Goal: Find specific page/section: Find specific page/section

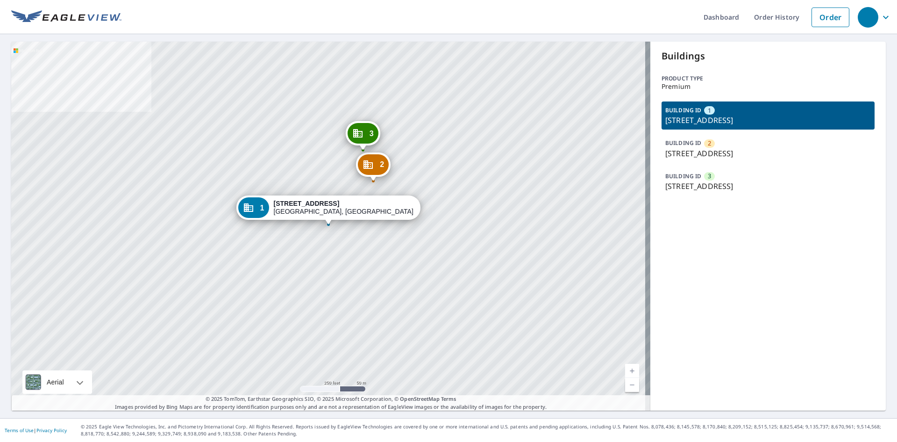
click at [722, 142] on div "BUILDING ID 2 196 N Trooper Rd, Eagleville, PA, 19403" at bounding box center [768, 148] width 213 height 28
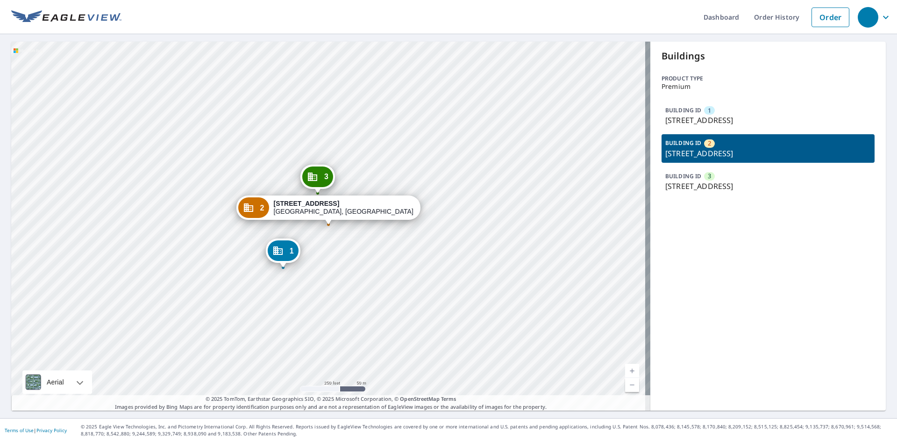
click at [739, 115] on p "[STREET_ADDRESS]" at bounding box center [769, 120] width 206 height 11
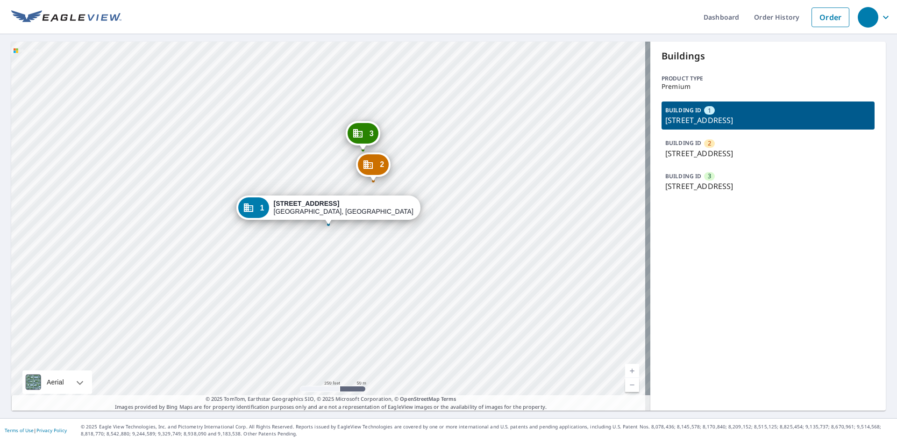
click at [320, 225] on div "2 196 N Trooper Rd Eagleville, PA 19403 3 196 N Trooper Rd West Norriton, PA 19…" at bounding box center [330, 226] width 639 height 369
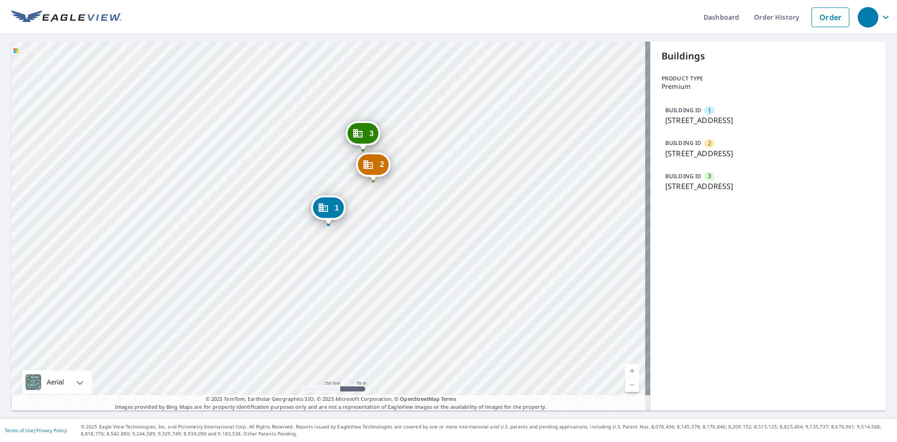
click at [367, 177] on div "2 196 N Trooper Rd Eagleville, PA 19403" at bounding box center [373, 166] width 35 height 29
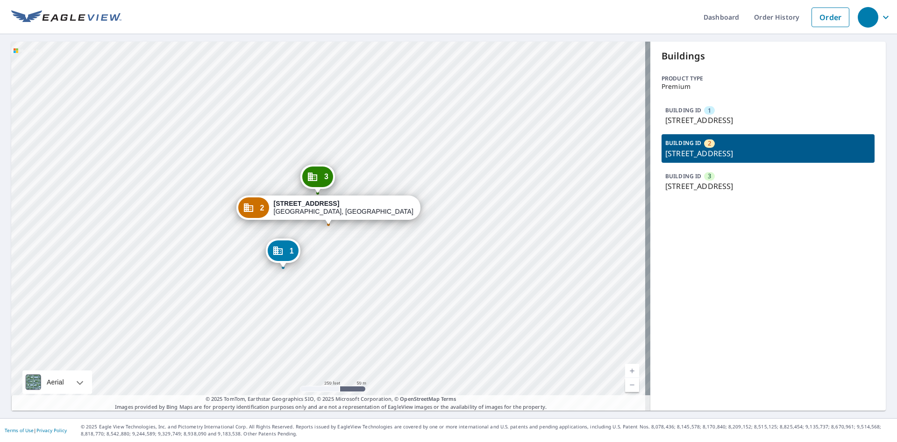
click at [318, 176] on icon "Dropped pin, building 3, Commercial property, 196 N Trooper Rd West Norriton, P…" at bounding box center [312, 176] width 11 height 11
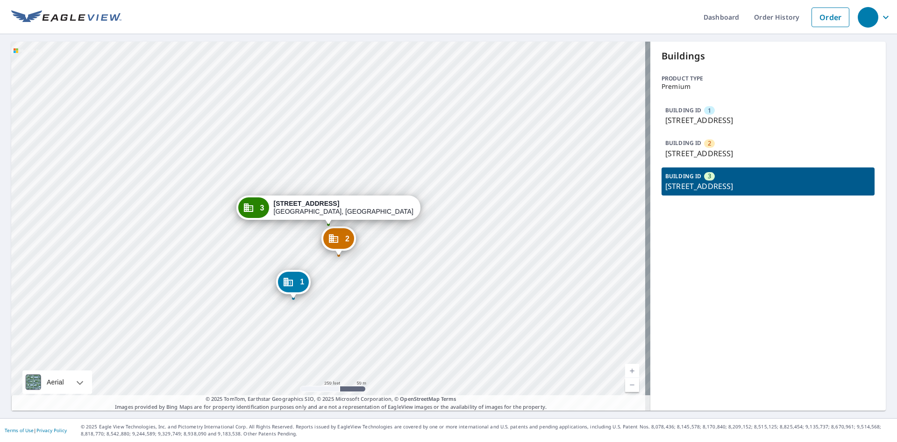
click at [293, 284] on icon "Dropped pin, building 1, Commercial property, 190 N Trooper Rd West Norriton, P…" at bounding box center [288, 282] width 9 height 8
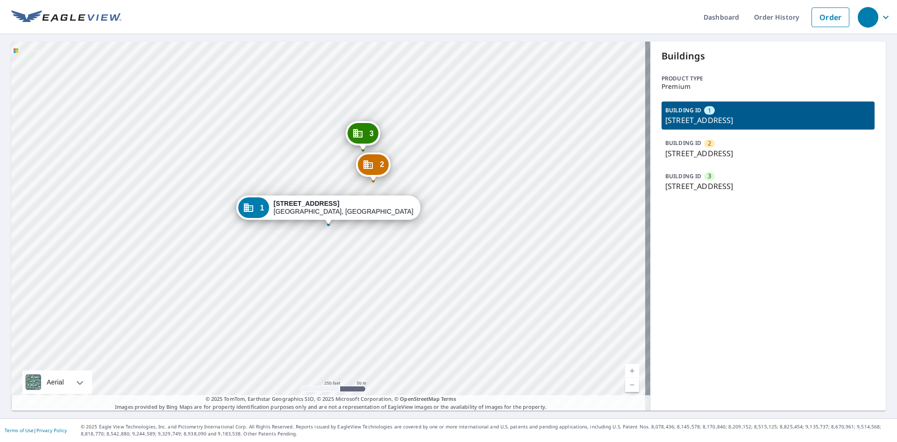
click at [367, 172] on div "2" at bounding box center [373, 164] width 31 height 21
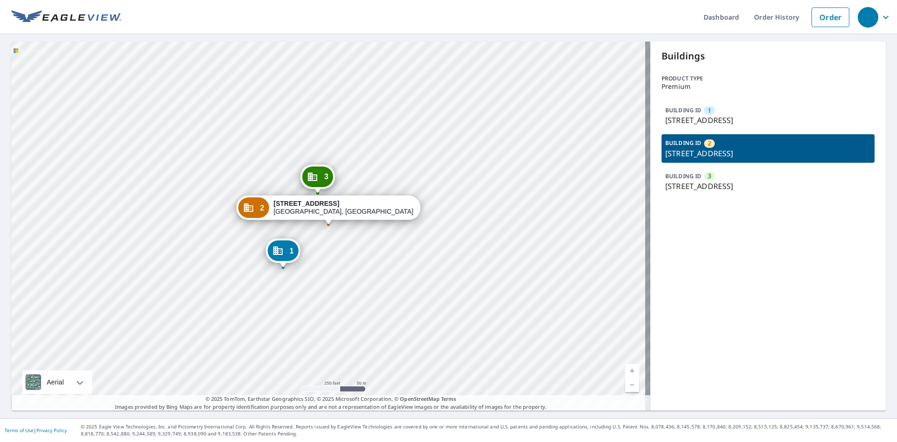
click at [734, 117] on p "[STREET_ADDRESS]" at bounding box center [769, 120] width 206 height 11
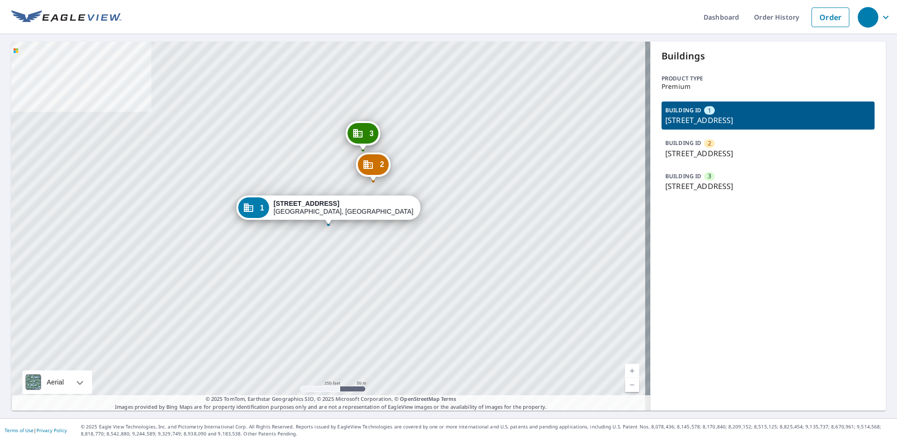
click at [319, 212] on div "190 N Trooper Rd West Norriton, PA 19403" at bounding box center [344, 208] width 140 height 16
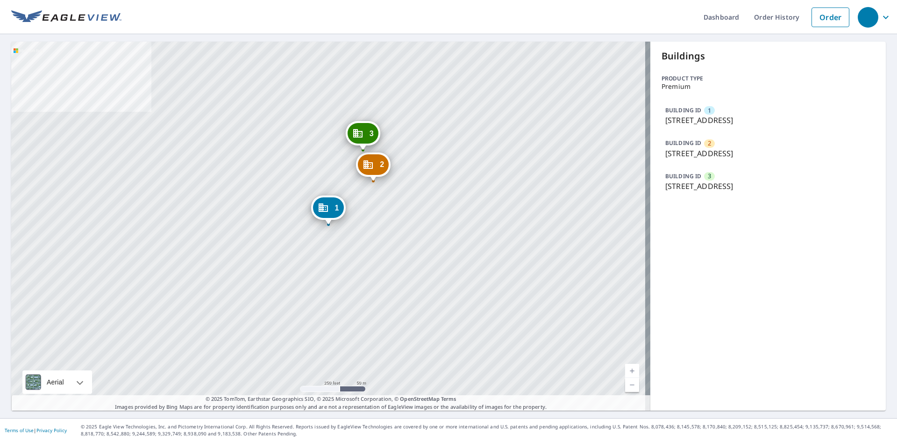
click at [369, 166] on icon "Dropped pin, building 2, Commercial property, 196 N Trooper Rd Eagleville, PA 1…" at bounding box center [368, 164] width 11 height 11
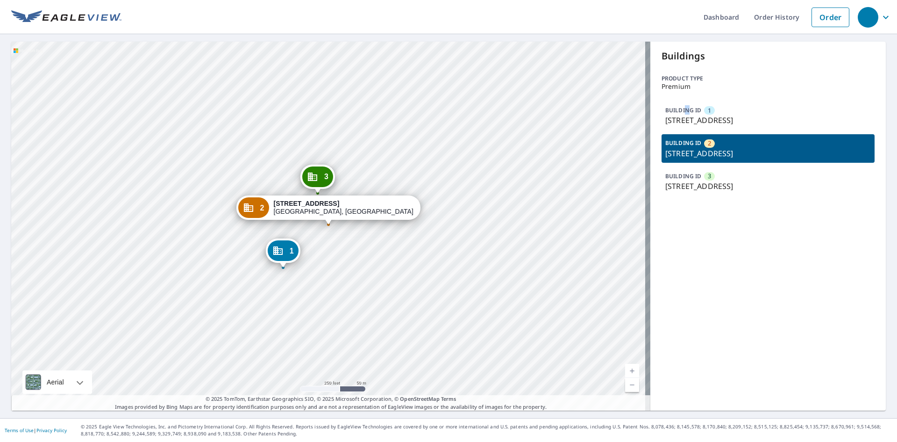
click at [682, 110] on p "BUILDING ID" at bounding box center [684, 110] width 36 height 8
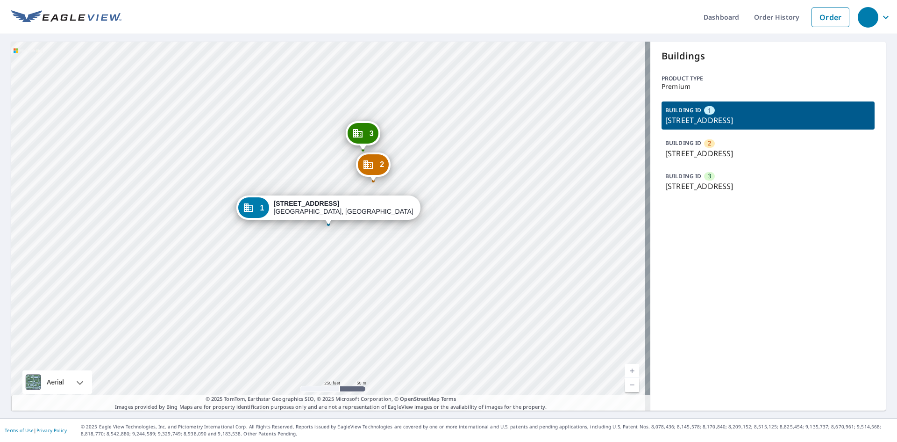
click at [689, 146] on p "BUILDING ID" at bounding box center [684, 143] width 36 height 8
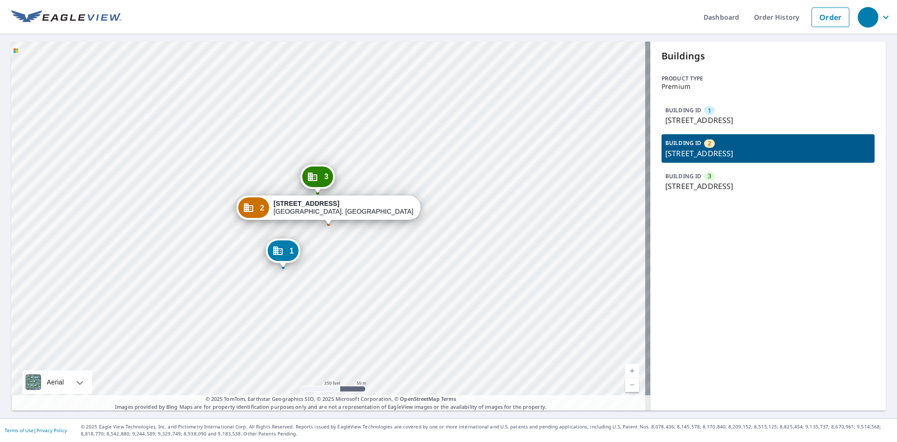
click at [681, 198] on div "Buildings Product type Premium BUILDING ID 1 190 N Trooper Rd, West Norriton, P…" at bounding box center [769, 226] width 236 height 369
click at [683, 190] on p "[STREET_ADDRESS]" at bounding box center [769, 185] width 206 height 11
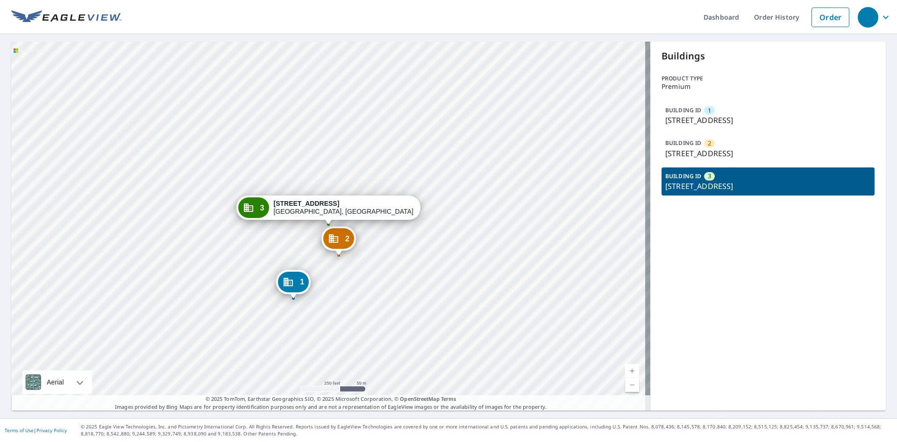
click at [335, 240] on icon "Dropped pin, building 2, Commercial property, 196 N Trooper Rd Eagleville, PA 1…" at bounding box center [333, 238] width 11 height 11
